Goal: Information Seeking & Learning: Find specific fact

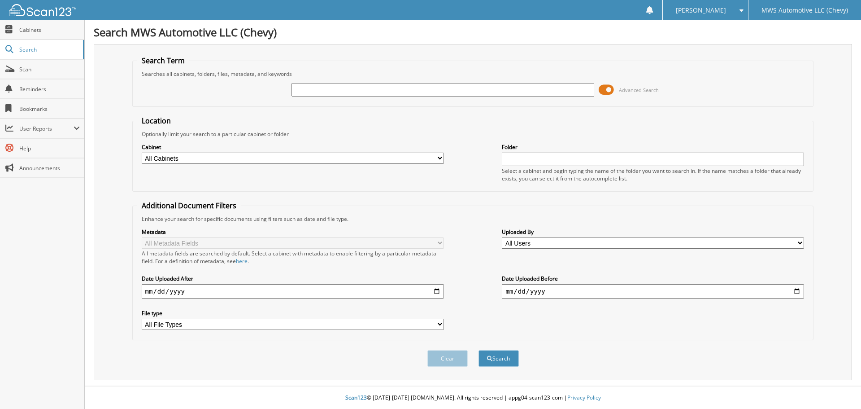
click at [351, 89] on input "text" at bounding box center [443, 89] width 302 height 13
type input "c5496b"
click at [479, 350] on button "Search" at bounding box center [499, 358] width 40 height 17
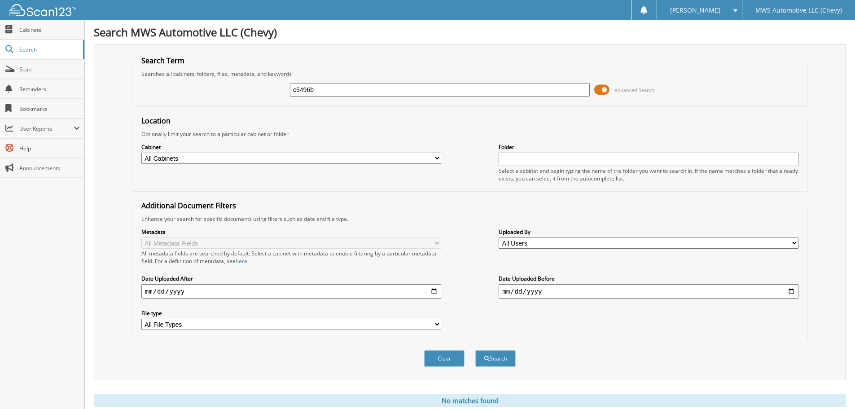
drag, startPoint x: 323, startPoint y: 88, endPoint x: 173, endPoint y: 91, distance: 149.4
click at [173, 91] on div "c5496b Advanced Search" at bounding box center [470, 90] width 666 height 24
type input "C5694B"
click at [475, 350] on button "Search" at bounding box center [495, 358] width 40 height 17
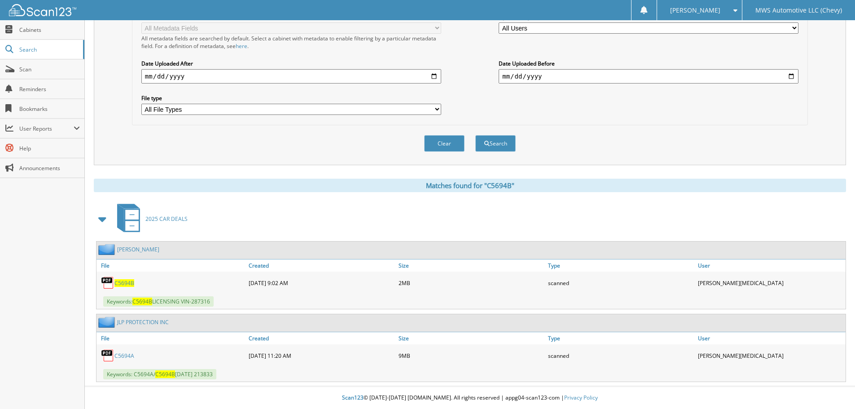
click at [127, 286] on span "C5694B" at bounding box center [124, 283] width 20 height 8
